Goal: Information Seeking & Learning: Check status

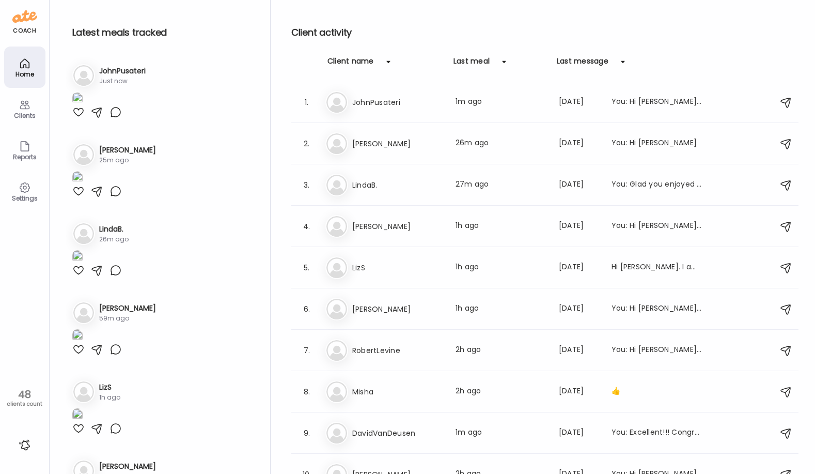
click at [358, 58] on div "Client name" at bounding box center [350, 64] width 46 height 17
click at [355, 59] on div "Client name" at bounding box center [350, 64] width 46 height 17
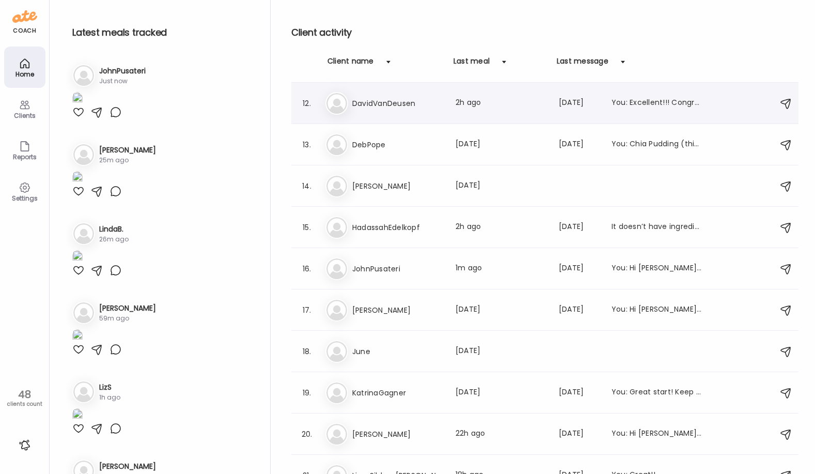
scroll to position [533, 0]
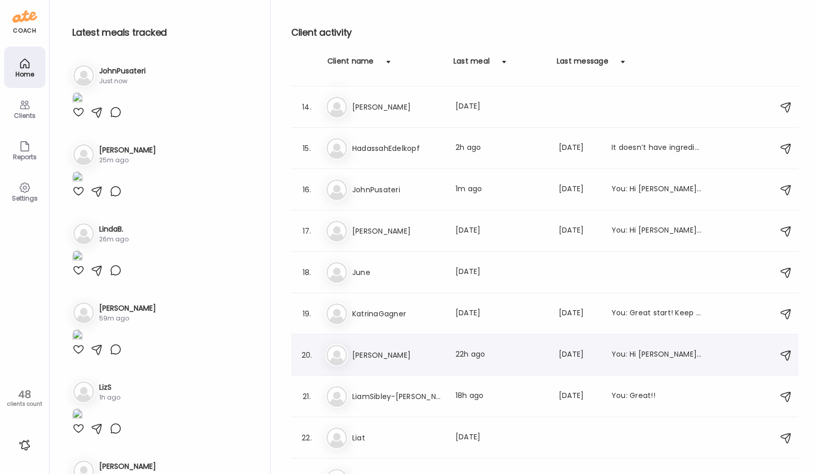
click at [398, 355] on h3 "[PERSON_NAME]" at bounding box center [397, 355] width 91 height 12
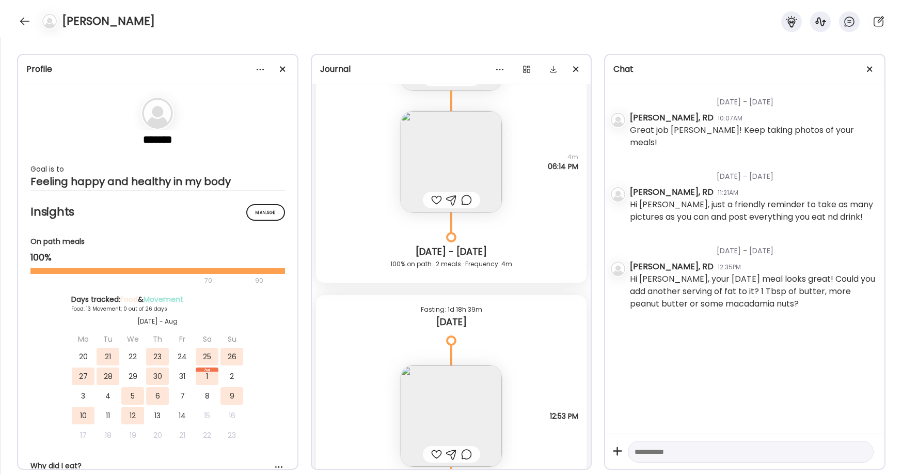
scroll to position [5572, 0]
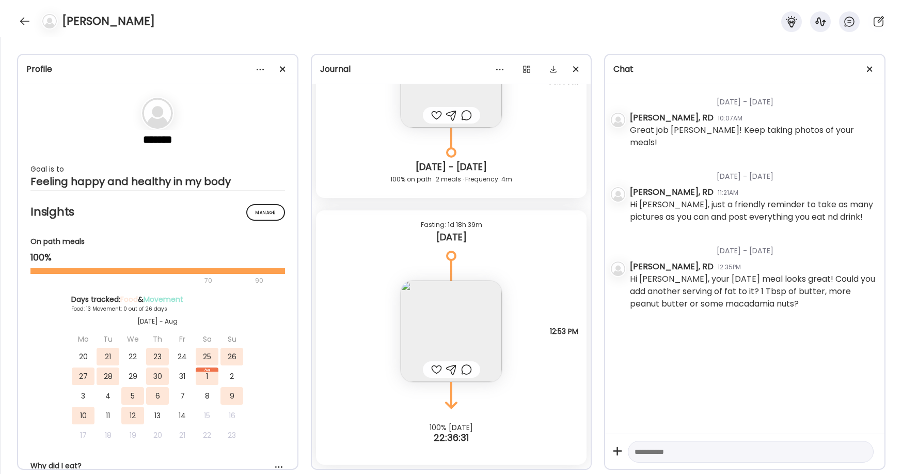
click at [608, 351] on div "[DATE] - [DATE] [PERSON_NAME], RD 10:07AM Great job [PERSON_NAME]! Keep taking …" at bounding box center [744, 258] width 279 height 349
click at [27, 21] on div at bounding box center [25, 21] width 17 height 17
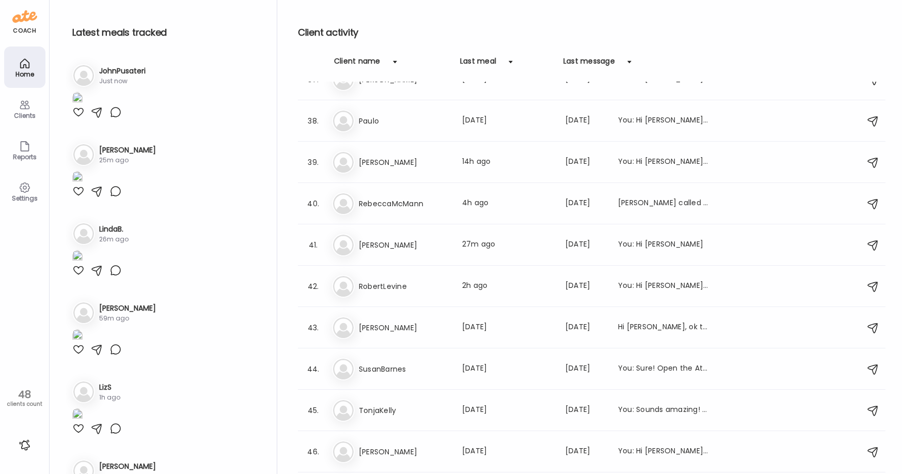
scroll to position [1586, 0]
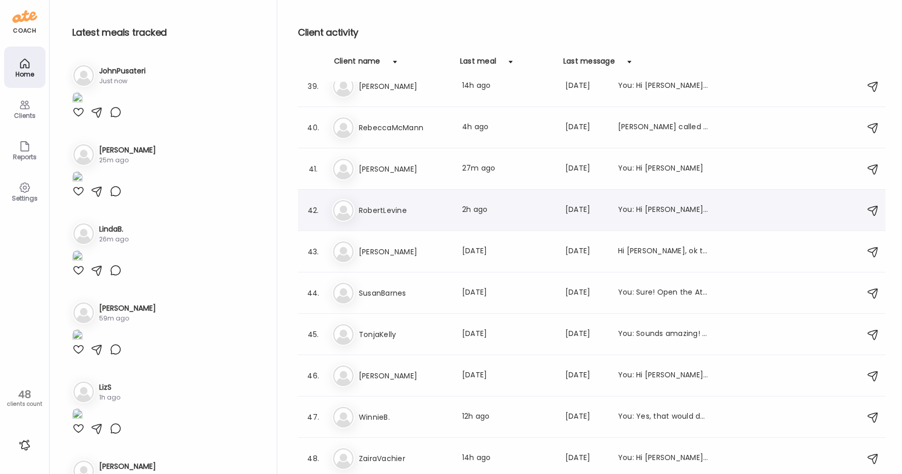
drag, startPoint x: 428, startPoint y: 205, endPoint x: 405, endPoint y: 211, distance: 23.7
click at [426, 205] on h3 "RobertLevine" at bounding box center [404, 210] width 91 height 12
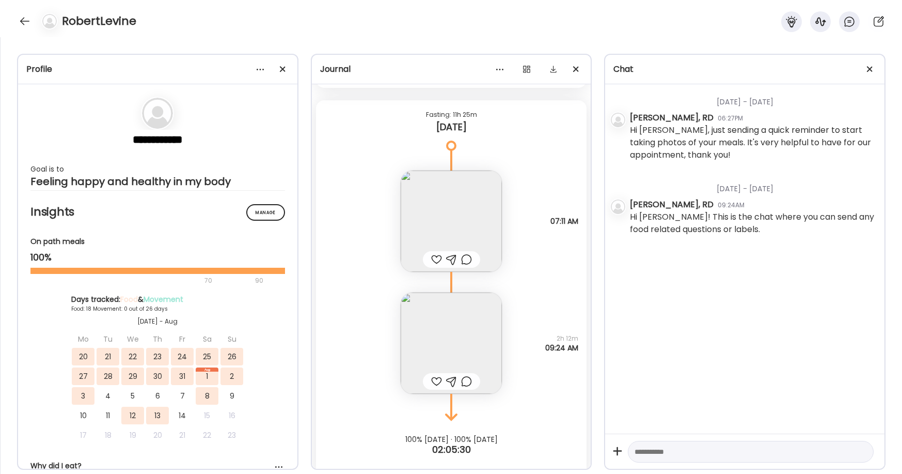
scroll to position [8349, 0]
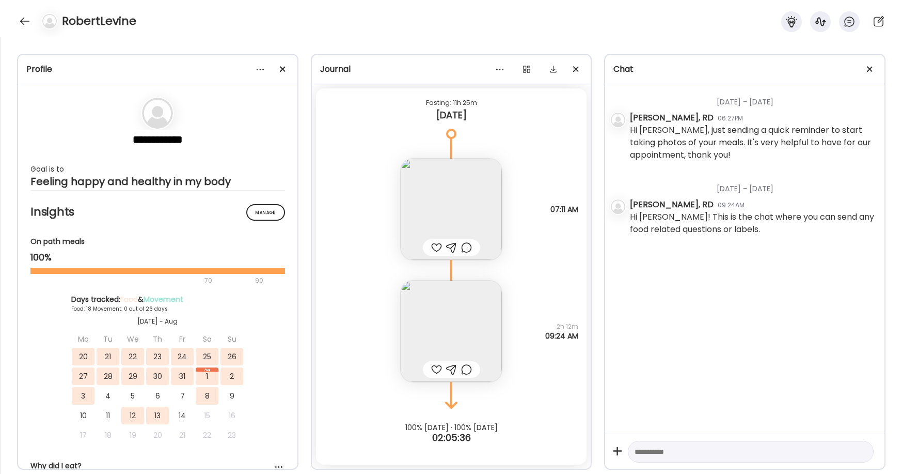
drag, startPoint x: 672, startPoint y: 321, endPoint x: 579, endPoint y: 315, distance: 93.7
click at [608, 321] on div "[DATE] - [DATE] [PERSON_NAME], RD 06:27PM Hi [PERSON_NAME], just sending a quic…" at bounding box center [744, 258] width 279 height 349
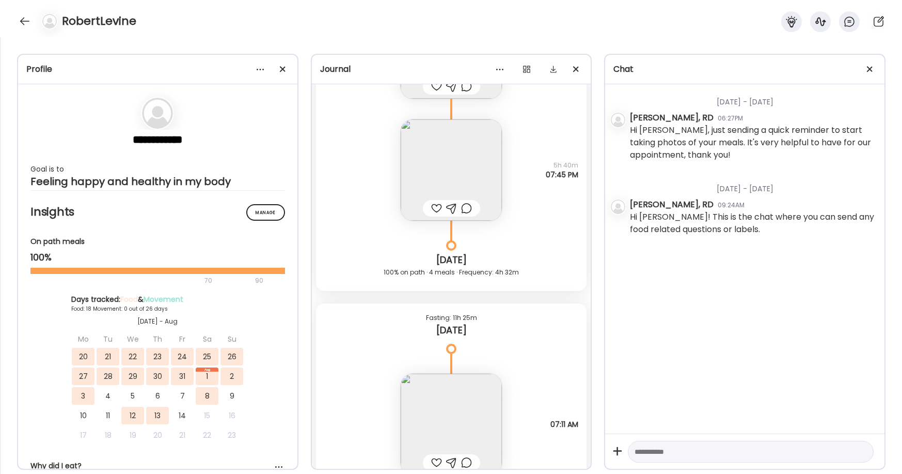
scroll to position [8246, 0]
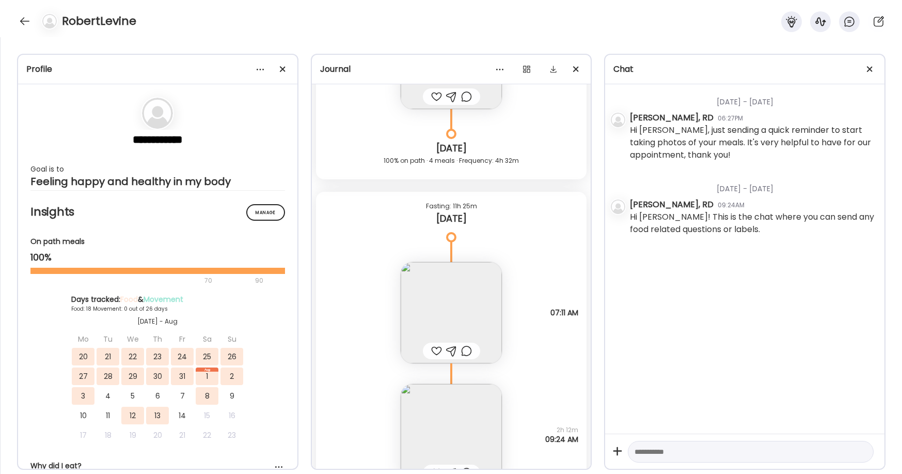
click at [608, 321] on div "[DATE] - [DATE] [PERSON_NAME], RD 06:27PM Hi [PERSON_NAME], just sending a quic…" at bounding box center [744, 258] width 279 height 349
drag, startPoint x: 26, startPoint y: 18, endPoint x: 62, endPoint y: 44, distance: 44.6
click at [25, 19] on div at bounding box center [25, 21] width 17 height 17
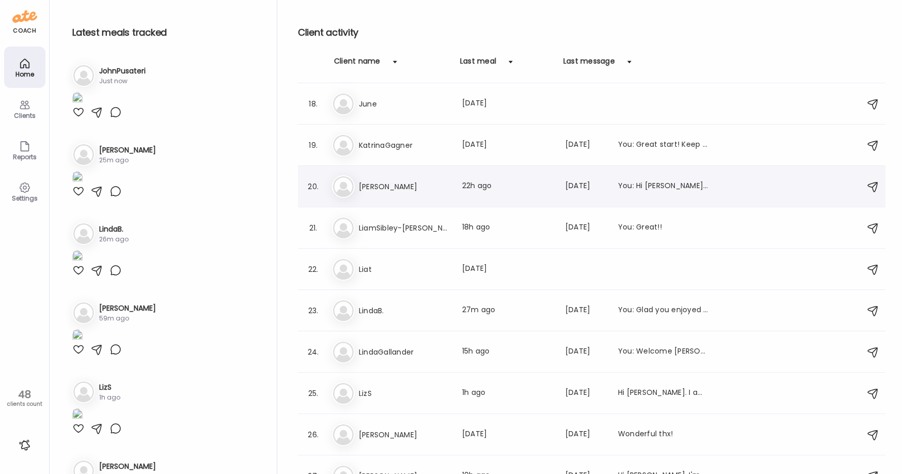
scroll to position [657, 0]
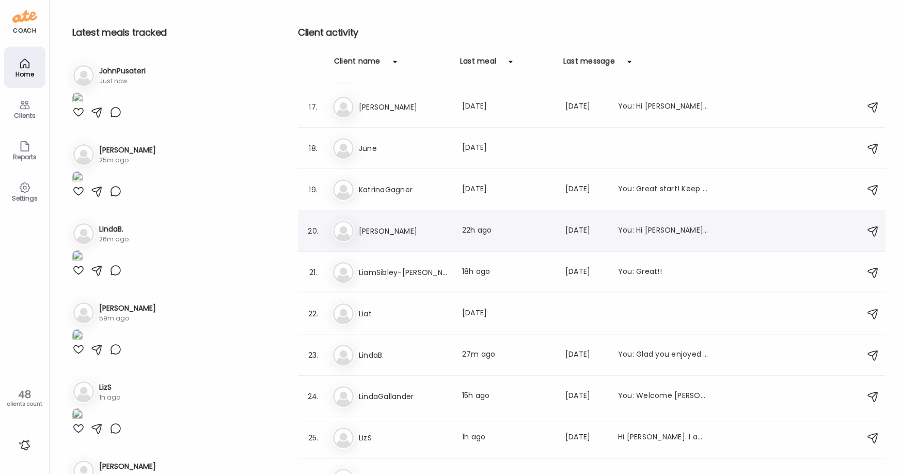
click at [386, 237] on div "Ki [PERSON_NAME] Last meal: 22h ago Last message: [DATE] You: Hi [PERSON_NAME],…" at bounding box center [593, 231] width 523 height 23
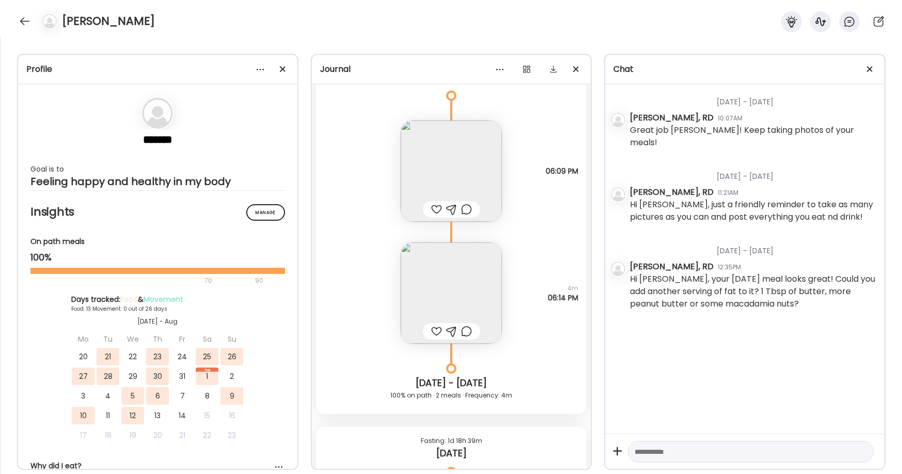
scroll to position [5314, 0]
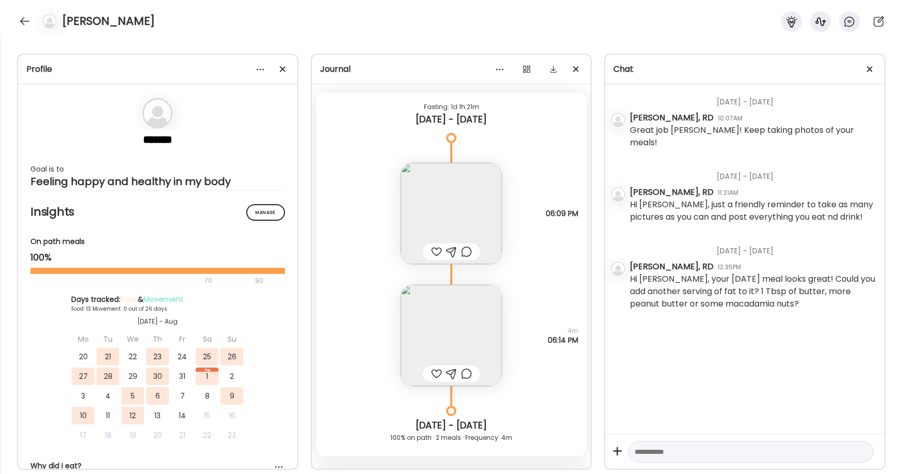
click at [608, 126] on div "Profile ******* Goal is to Feeling happy and healthy in my body Manage Insights…" at bounding box center [451, 255] width 902 height 436
click at [608, 80] on div "Profile ******* Goal is to Feeling happy and healthy in my body Manage Insights…" at bounding box center [451, 255] width 902 height 436
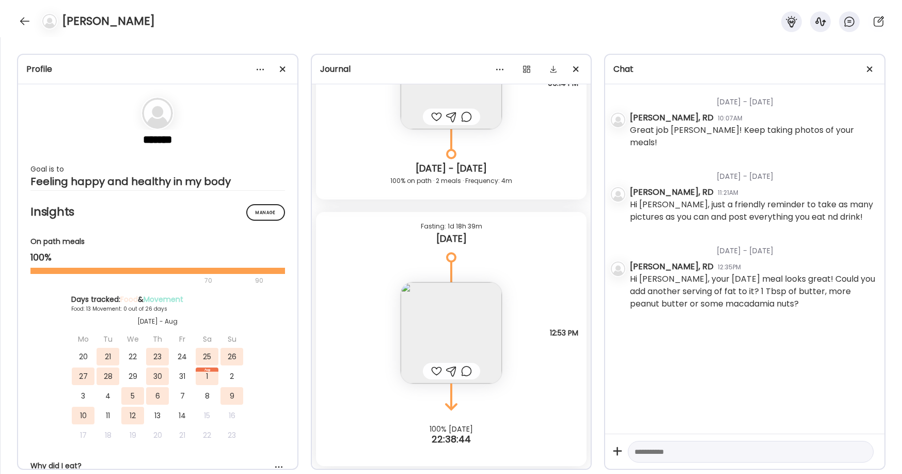
scroll to position [5572, 0]
click at [460, 321] on img at bounding box center [451, 330] width 101 height 101
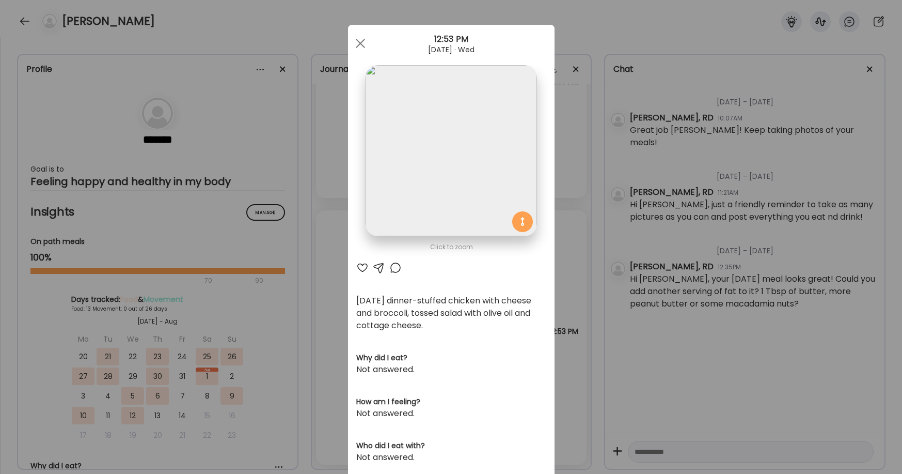
click at [334, 357] on div "Ate Coach Dashboard Wahoo! It’s official Take a moment to set up your Coach Pro…" at bounding box center [451, 237] width 902 height 474
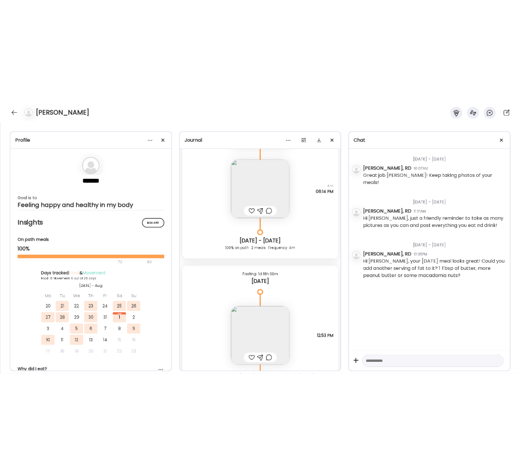
scroll to position [5469, 0]
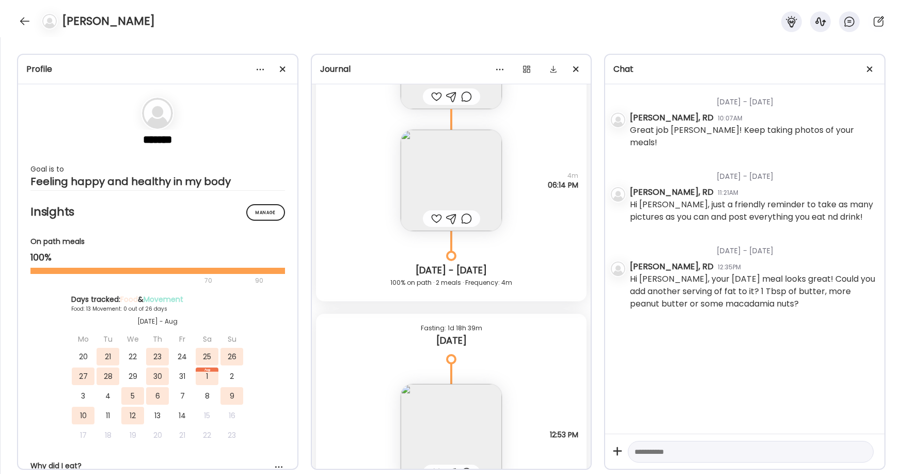
click at [608, 39] on div "Profile ******* Goal is to Feeling happy and healthy in my body Manage Insights…" at bounding box center [451, 255] width 902 height 436
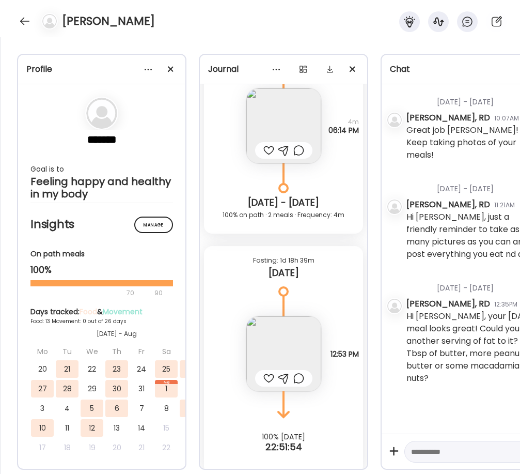
scroll to position [4869, 0]
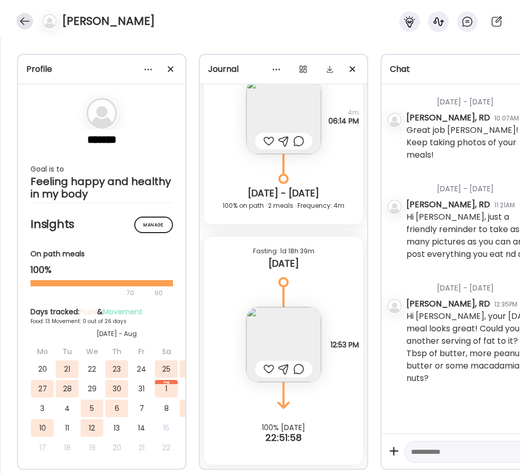
click at [19, 22] on div at bounding box center [25, 21] width 17 height 17
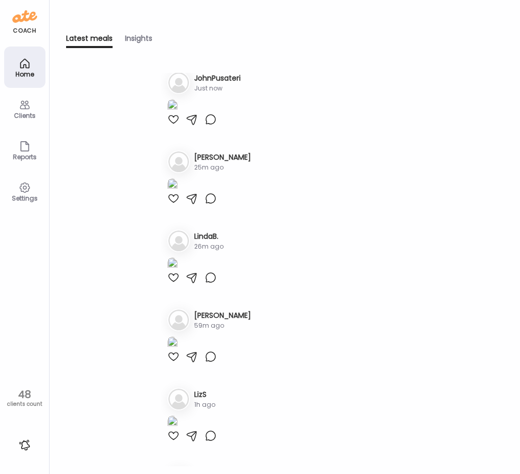
scroll to position [0, 0]
